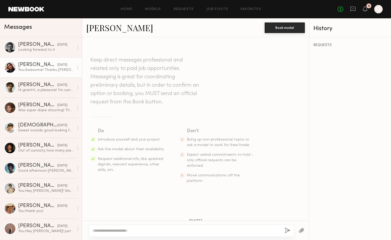
scroll to position [194, 0]
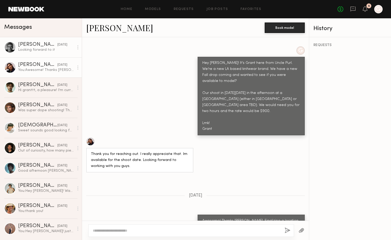
click at [51, 44] on div "Hayden B." at bounding box center [37, 44] width 39 height 5
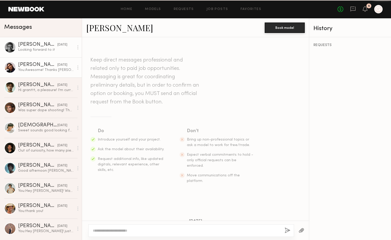
scroll to position [207, 0]
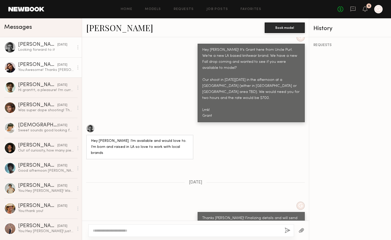
click at [58, 69] on div "You: Awesome! Thanks Fabian. Finalizing a location in Hollywood Dell and will s…" at bounding box center [46, 70] width 56 height 5
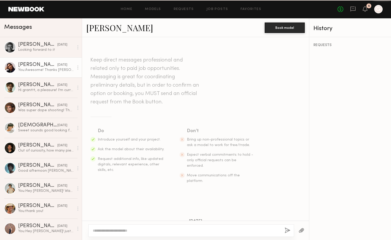
scroll to position [194, 0]
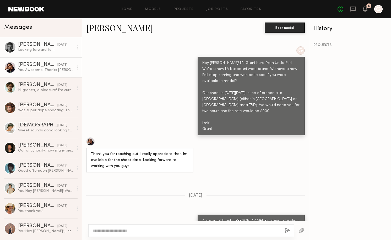
click at [59, 49] on div "Looking forward to it" at bounding box center [46, 49] width 56 height 5
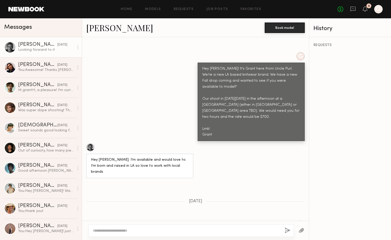
scroll to position [207, 0]
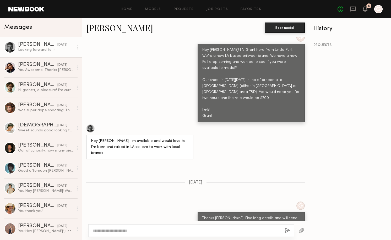
click at [108, 27] on link "Hayden B." at bounding box center [119, 27] width 67 height 11
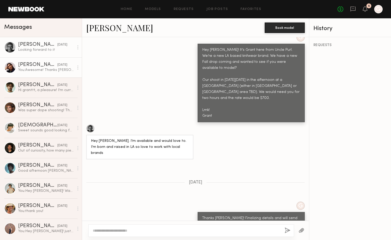
click at [49, 65] on div "Fabian A." at bounding box center [37, 64] width 39 height 5
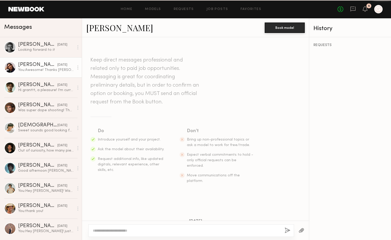
scroll to position [194, 0]
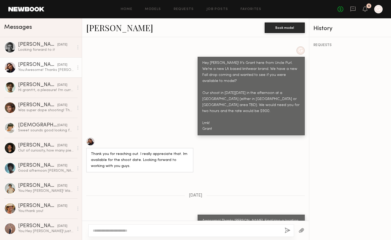
click at [104, 30] on link "Fabian A." at bounding box center [119, 27] width 67 height 11
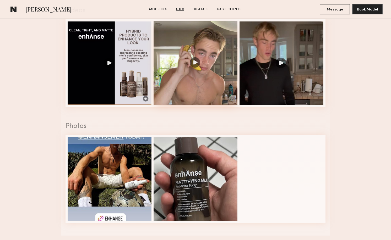
scroll to position [546, 0]
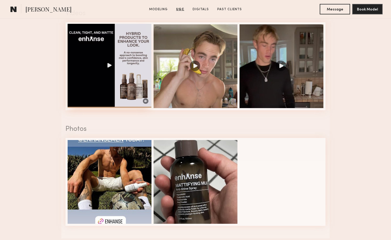
click at [120, 91] on div at bounding box center [110, 66] width 84 height 84
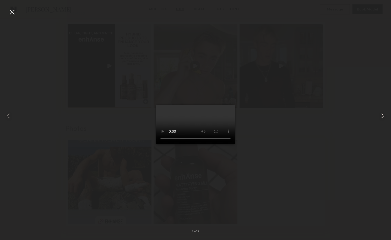
click at [379, 111] on div at bounding box center [383, 115] width 16 height 215
click at [326, 114] on div at bounding box center [195, 115] width 391 height 215
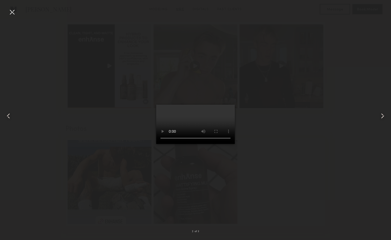
click at [7, 13] on div at bounding box center [8, 115] width 16 height 215
click at [15, 13] on div at bounding box center [12, 12] width 8 height 8
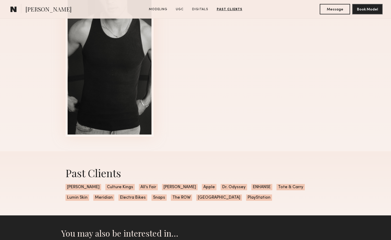
scroll to position [773, 0]
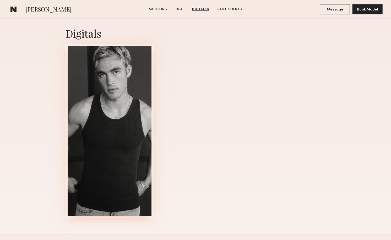
click at [111, 137] on div at bounding box center [110, 131] width 84 height 170
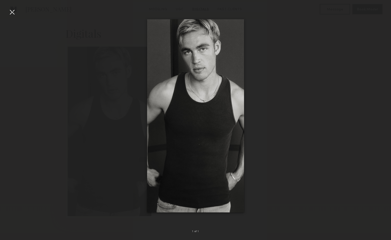
click at [208, 77] on img at bounding box center [195, 115] width 97 height 193
click at [12, 13] on div at bounding box center [12, 12] width 8 height 8
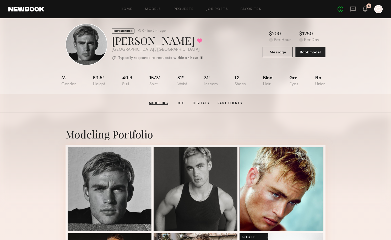
scroll to position [0, 0]
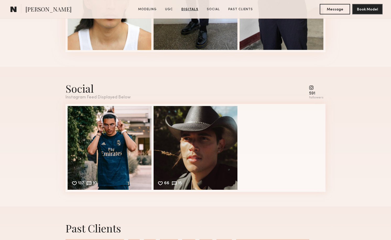
scroll to position [1140, 0]
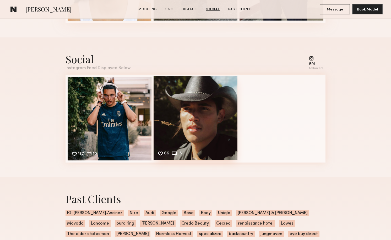
click at [214, 122] on div "66 15 Likes & comments displayed to show model’s engagement" at bounding box center [195, 118] width 84 height 84
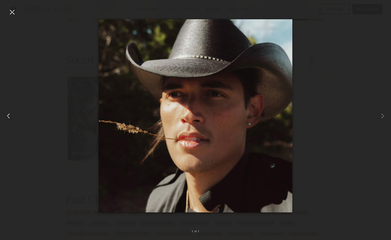
click at [8, 113] on common-icon at bounding box center [8, 116] width 8 height 8
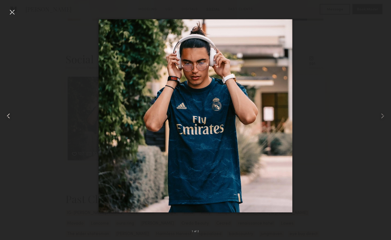
click at [8, 113] on common-icon at bounding box center [8, 116] width 8 height 8
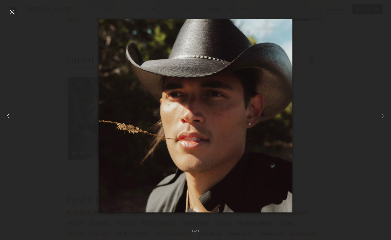
click at [8, 113] on common-icon at bounding box center [8, 116] width 8 height 8
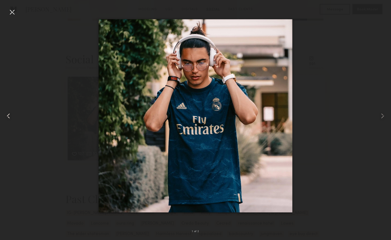
click at [8, 113] on common-icon at bounding box center [8, 116] width 8 height 8
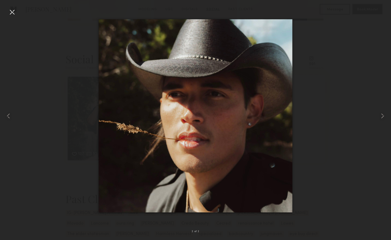
click at [11, 11] on div at bounding box center [12, 12] width 8 height 8
